Goal: Entertainment & Leisure: Consume media (video, audio)

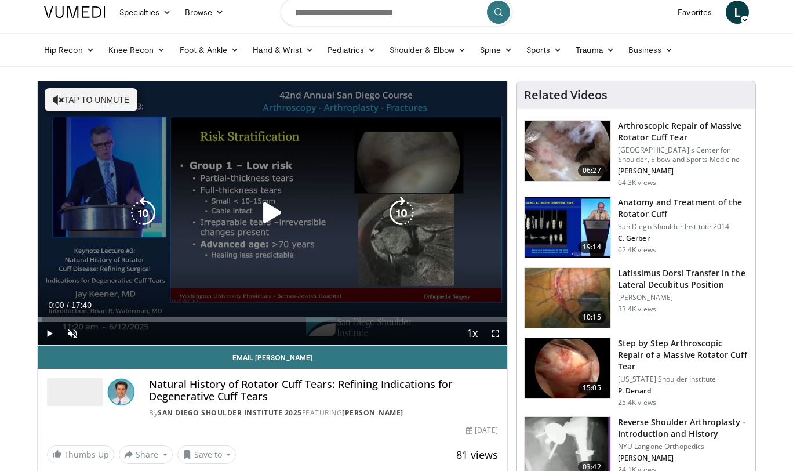
click at [271, 214] on icon "Video Player" at bounding box center [272, 212] width 32 height 32
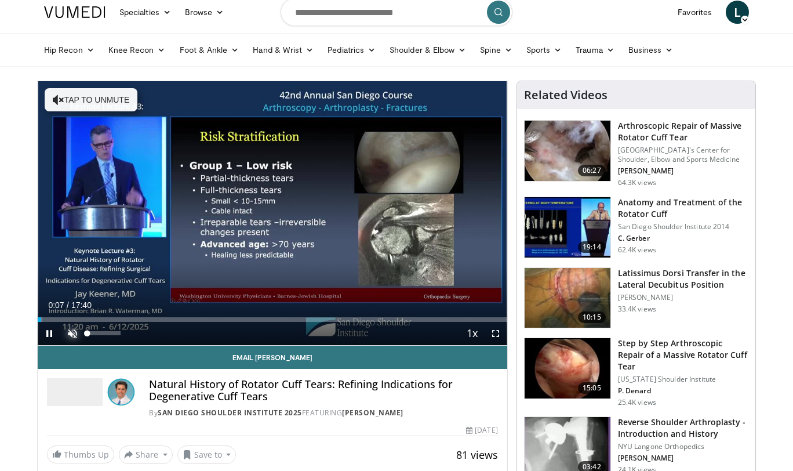
click at [71, 333] on span "Video Player" at bounding box center [72, 333] width 23 height 23
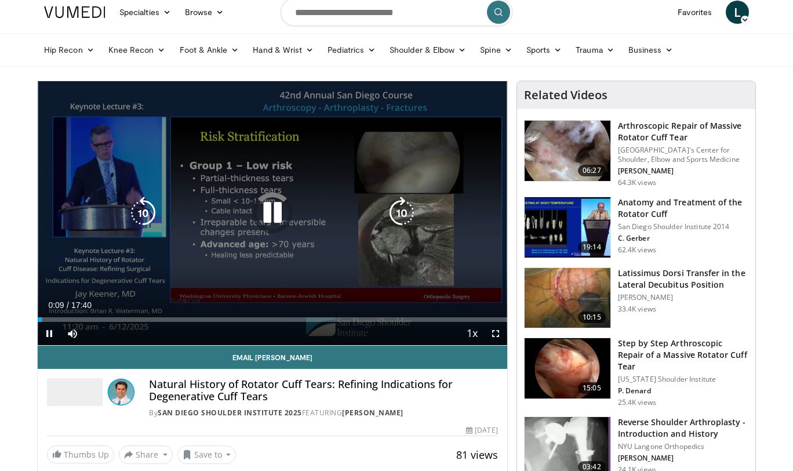
click at [143, 213] on icon "Video Player" at bounding box center [143, 212] width 32 height 32
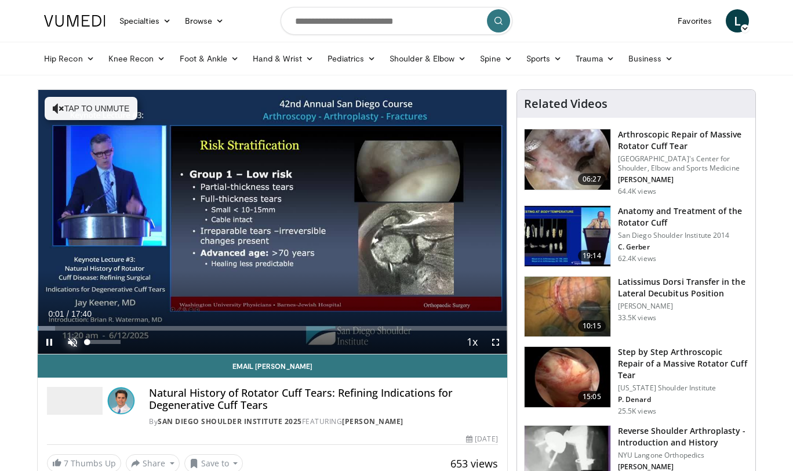
click at [74, 340] on span "Video Player" at bounding box center [72, 341] width 23 height 23
click at [496, 343] on span "Video Player" at bounding box center [495, 341] width 23 height 23
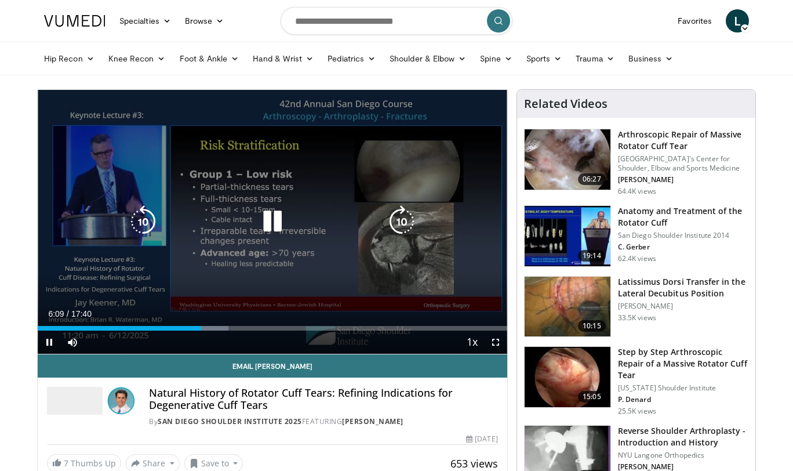
click at [276, 222] on icon "Video Player" at bounding box center [272, 221] width 32 height 32
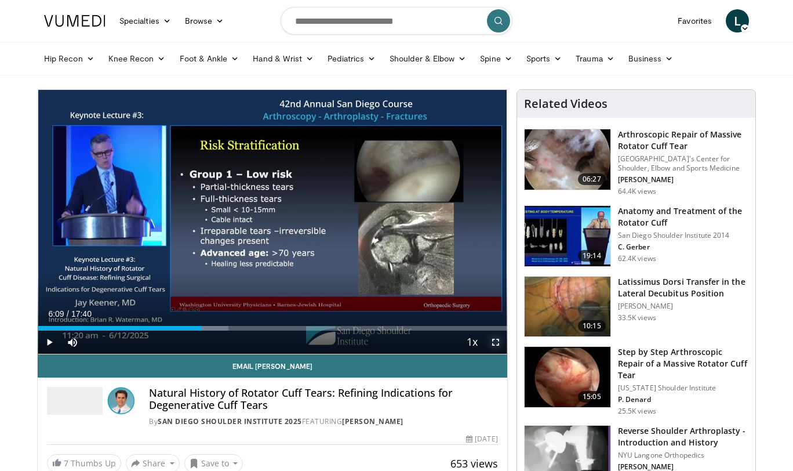
click at [492, 339] on span "Video Player" at bounding box center [495, 341] width 23 height 23
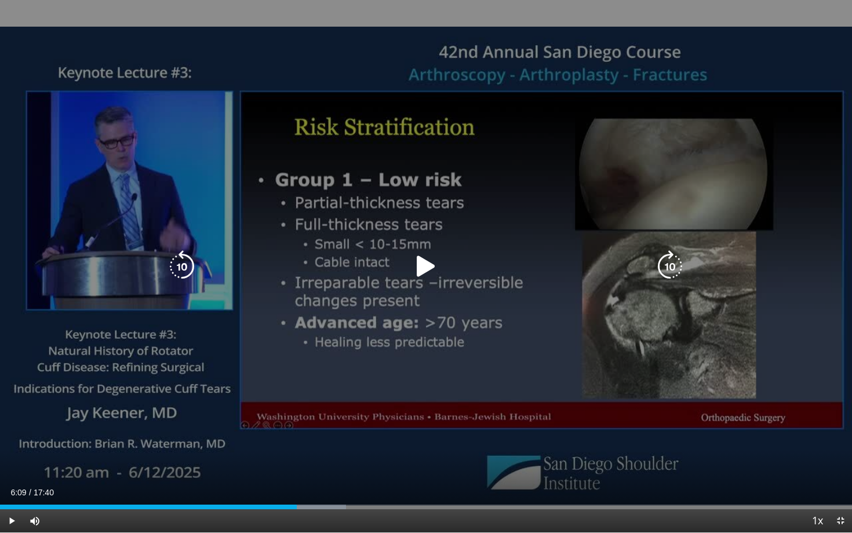
click at [424, 264] on icon "Video Player" at bounding box center [426, 266] width 32 height 32
click at [533, 187] on div "10 seconds Tap to unmute" at bounding box center [426, 266] width 852 height 533
click at [180, 260] on icon "Video Player" at bounding box center [182, 266] width 32 height 32
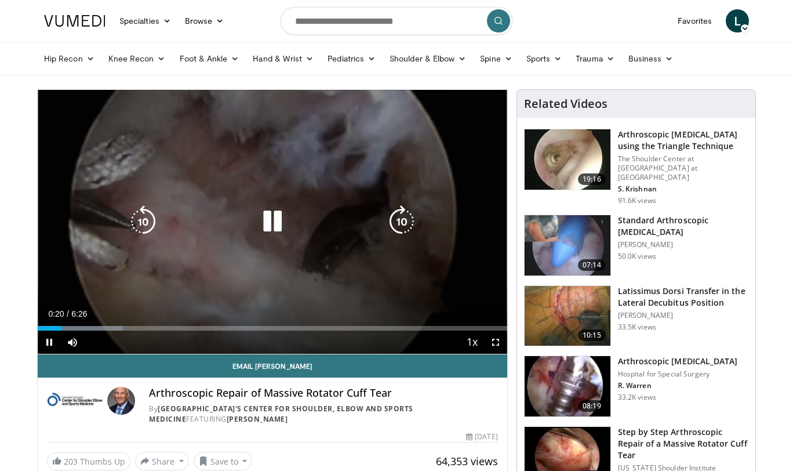
click at [280, 224] on icon "Video Player" at bounding box center [272, 221] width 32 height 32
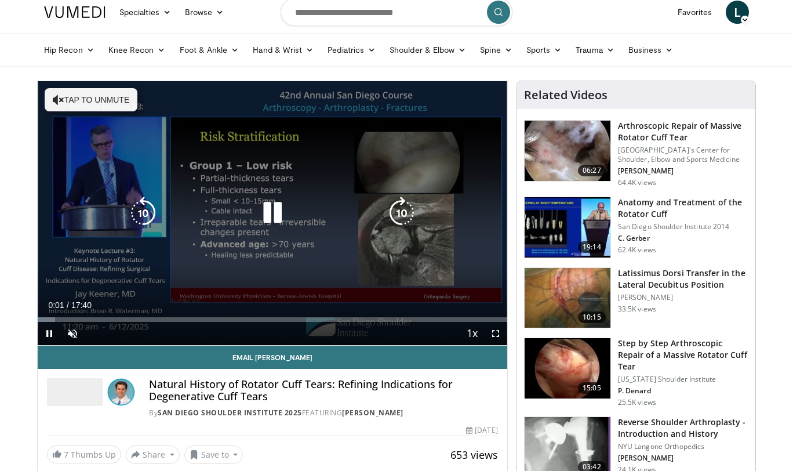
click at [274, 217] on icon "Video Player" at bounding box center [272, 212] width 32 height 32
